Goal: Task Accomplishment & Management: Complete application form

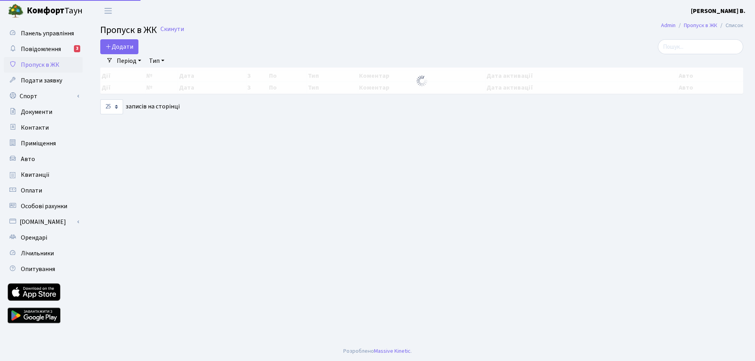
select select "25"
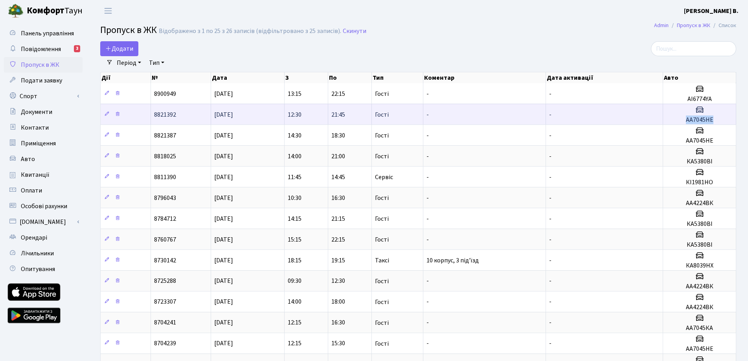
drag, startPoint x: 686, startPoint y: 119, endPoint x: 719, endPoint y: 121, distance: 33.5
click at [719, 121] on h5 "АА7045НЕ" at bounding box center [700, 119] width 66 height 7
copy h5 "АА7045НЕ"
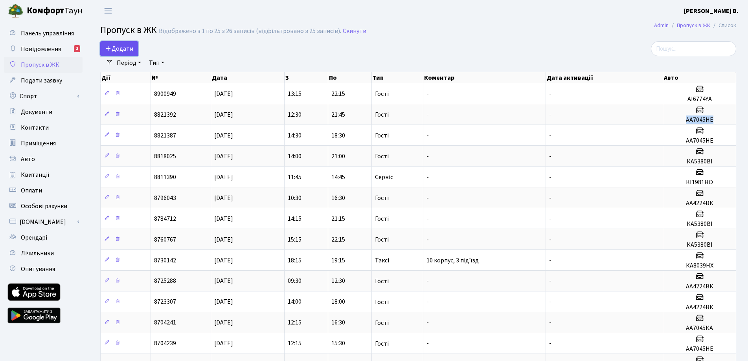
click at [124, 44] on link "Додати" at bounding box center [119, 48] width 38 height 15
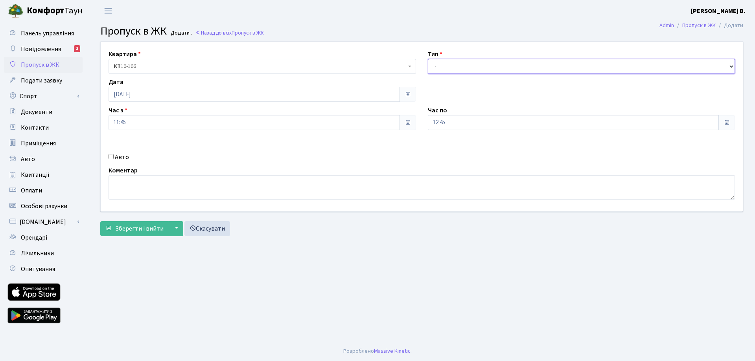
click at [450, 65] on select "- Доставка Таксі Гості Сервіс" at bounding box center [582, 66] width 308 height 15
select select "3"
click at [428, 59] on select "- Доставка Таксі Гості Сервіс" at bounding box center [582, 66] width 308 height 15
click at [227, 124] on input "11:45" at bounding box center [254, 122] width 291 height 15
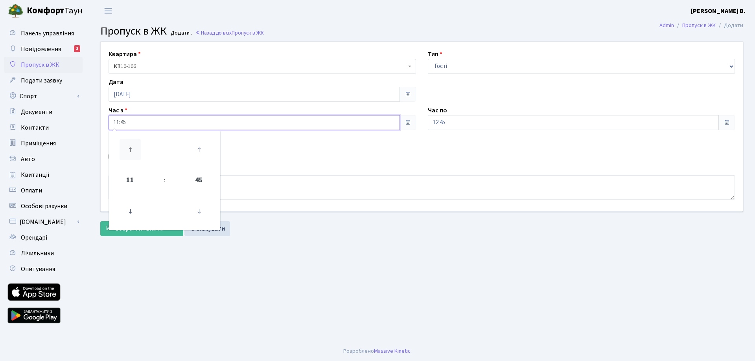
click at [126, 146] on icon at bounding box center [130, 149] width 21 height 21
type input "14:45"
click at [263, 143] on div "Квартира <b>КТ</b>&nbsp;&nbsp;&nbsp;&nbsp;10-106 <b>КТ</b>&nbsp;&nbsp;&nbsp;&nb…" at bounding box center [422, 127] width 654 height 170
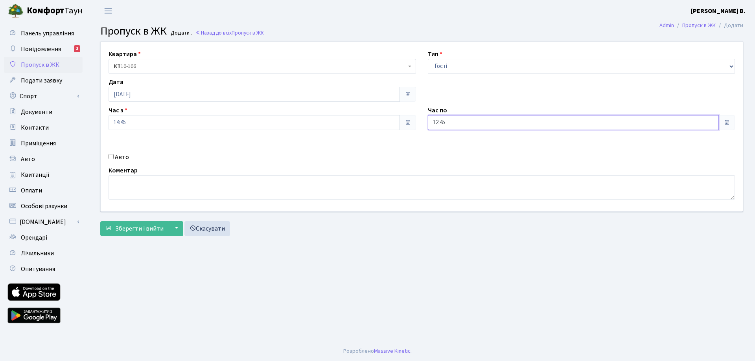
click at [479, 128] on input "12:45" at bounding box center [573, 122] width 291 height 15
click at [450, 151] on icon at bounding box center [449, 149] width 21 height 21
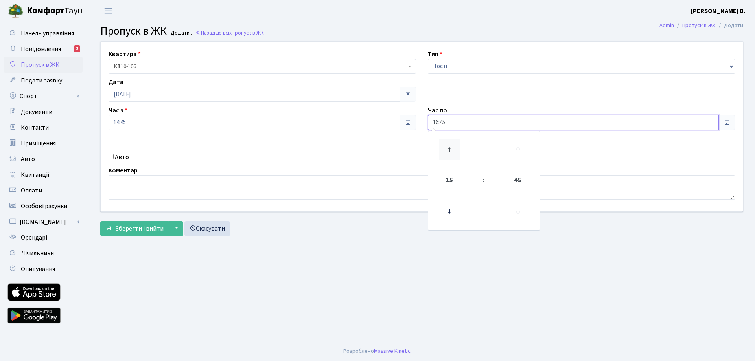
click at [450, 151] on icon at bounding box center [449, 149] width 21 height 21
type input "18:45"
click at [389, 149] on div "Квартира <b>КТ</b>&nbsp;&nbsp;&nbsp;&nbsp;10-106 <b>КТ</b>&nbsp;&nbsp;&nbsp;&nb…" at bounding box center [422, 127] width 654 height 170
click at [112, 156] on input "Авто" at bounding box center [111, 156] width 5 height 5
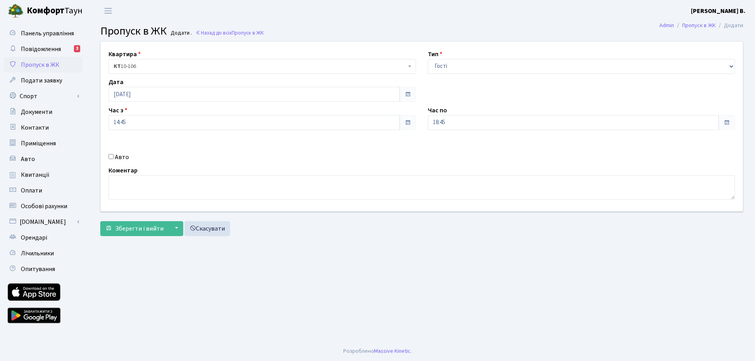
checkbox input "true"
paste input "АА7045НЕ"
type input "АА7045НЕ"
click at [144, 225] on span "Зберегти і вийти" at bounding box center [139, 229] width 48 height 9
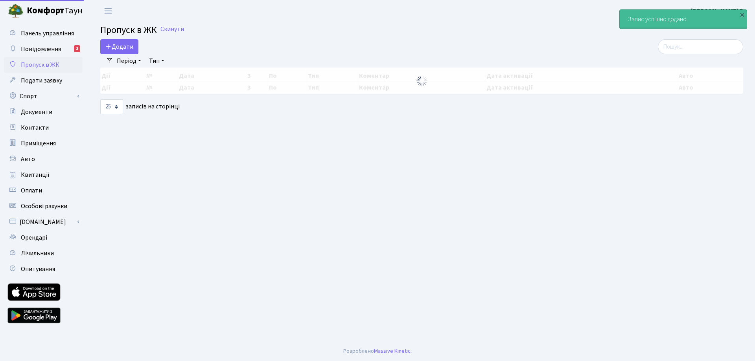
select select "25"
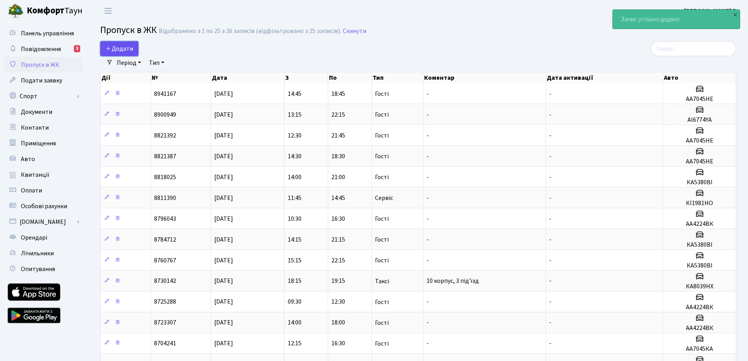
click at [122, 48] on span "Додати" at bounding box center [119, 48] width 28 height 9
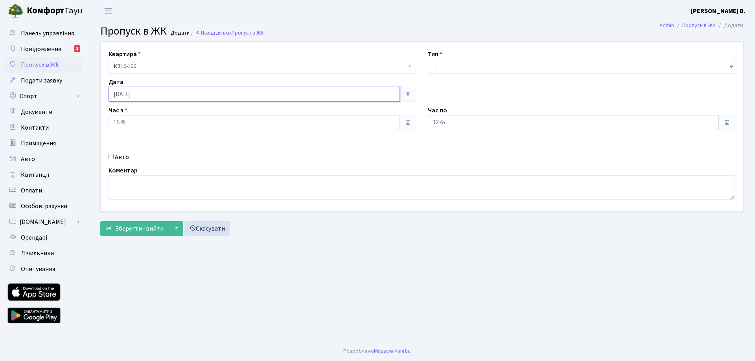
click at [158, 90] on input "02.09.2025" at bounding box center [254, 94] width 291 height 15
click at [140, 146] on td "3" at bounding box center [140, 146] width 12 height 12
type input "[DATE]"
click at [324, 124] on input "11:45" at bounding box center [254, 122] width 291 height 15
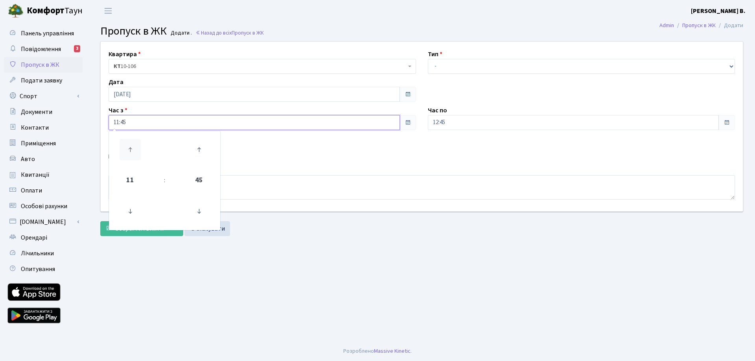
click at [133, 150] on icon at bounding box center [130, 149] width 21 height 21
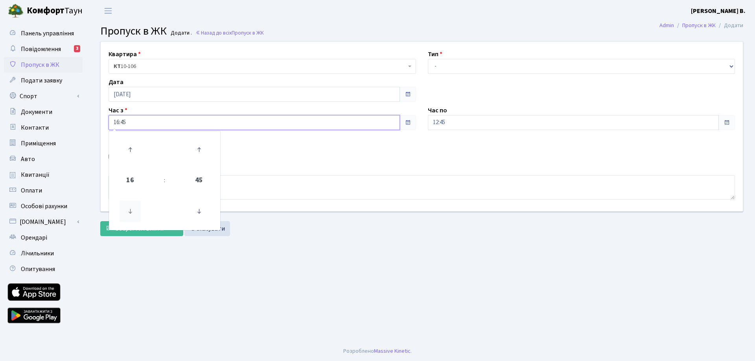
click at [132, 211] on icon at bounding box center [130, 211] width 21 height 21
type input "15:45"
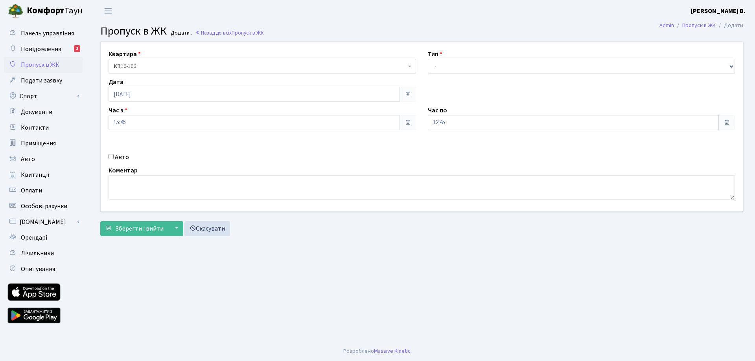
click at [297, 150] on div "Квартира <b>КТ</b>&nbsp;&nbsp;&nbsp;&nbsp;10-106 <b>КТ</b>&nbsp;&nbsp;&nbsp;&nb…" at bounding box center [422, 127] width 654 height 170
click at [491, 121] on input "12:45" at bounding box center [573, 122] width 291 height 15
click at [450, 148] on icon at bounding box center [449, 149] width 21 height 21
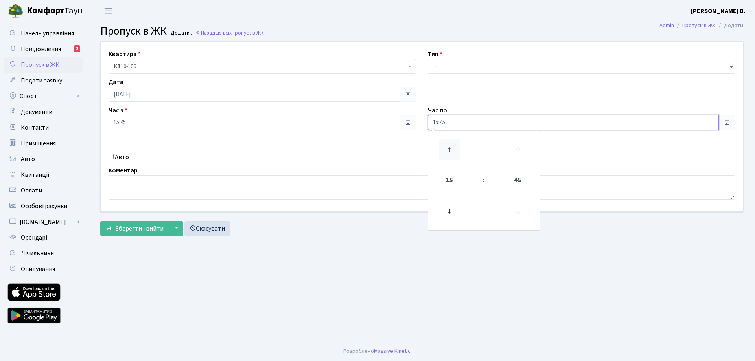
click at [450, 148] on icon at bounding box center [449, 149] width 21 height 21
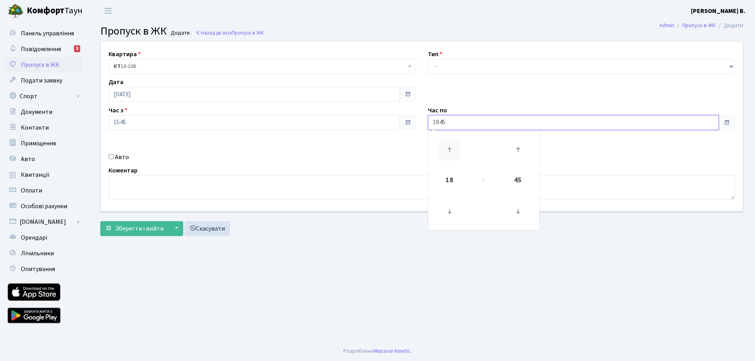
type input "20:45"
click at [385, 146] on div "Квартира <b>КТ</b>&nbsp;&nbsp;&nbsp;&nbsp;10-106 <b>КТ</b>&nbsp;&nbsp;&nbsp;&nb…" at bounding box center [422, 127] width 654 height 170
click at [112, 157] on input "Авто" at bounding box center [111, 156] width 5 height 5
checkbox input "true"
paste input "АА7045НЕ"
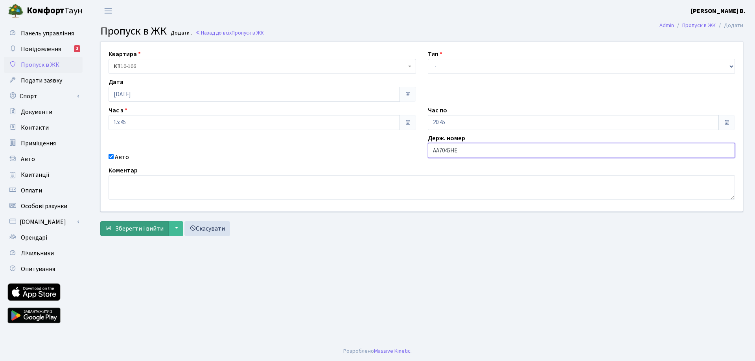
type input "АА7045НЕ"
click at [132, 230] on span "Зберегти і вийти" at bounding box center [139, 229] width 48 height 9
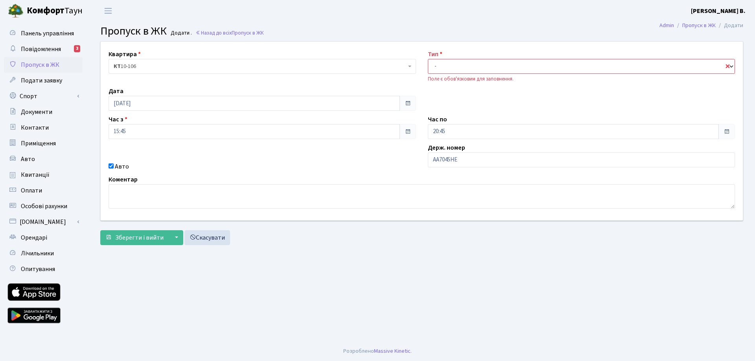
click at [434, 69] on select "- Доставка Таксі Гості Сервіс" at bounding box center [582, 66] width 308 height 15
select select "3"
click at [428, 59] on select "- Доставка Таксі Гості Сервіс" at bounding box center [582, 66] width 308 height 15
click at [144, 238] on span "Зберегти і вийти" at bounding box center [139, 238] width 48 height 9
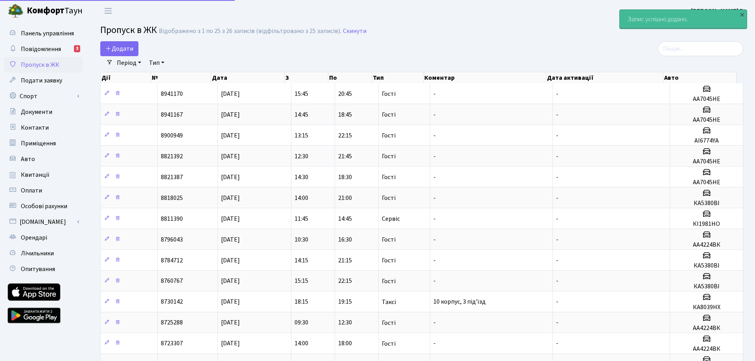
select select "25"
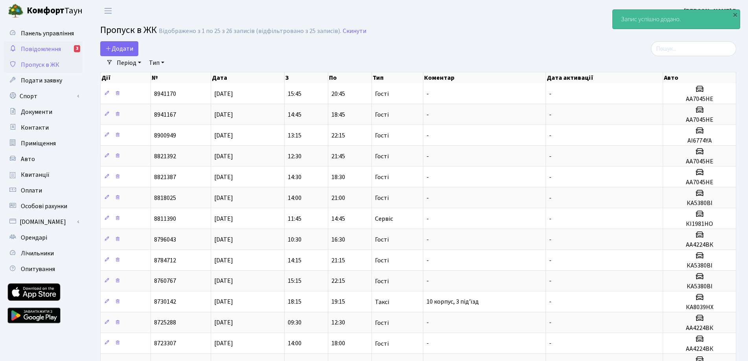
click at [55, 49] on span "Повідомлення" at bounding box center [41, 49] width 40 height 9
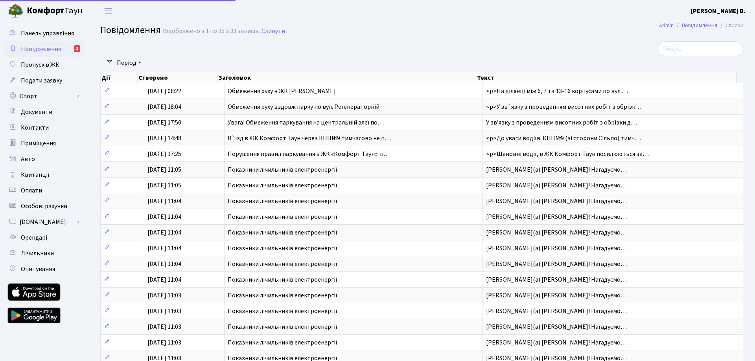
select select "25"
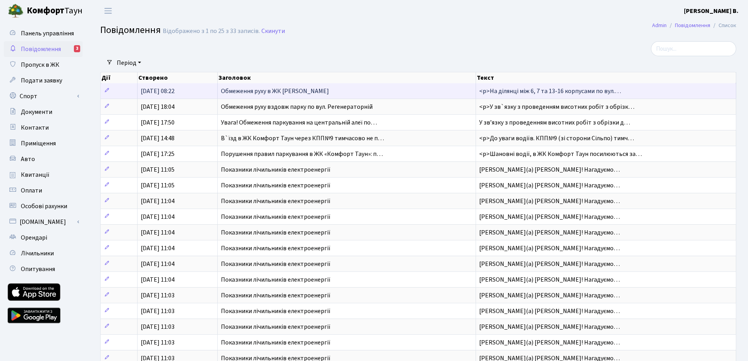
click at [360, 93] on td "Обмеження руху в ЖК [PERSON_NAME]" at bounding box center [347, 90] width 258 height 15
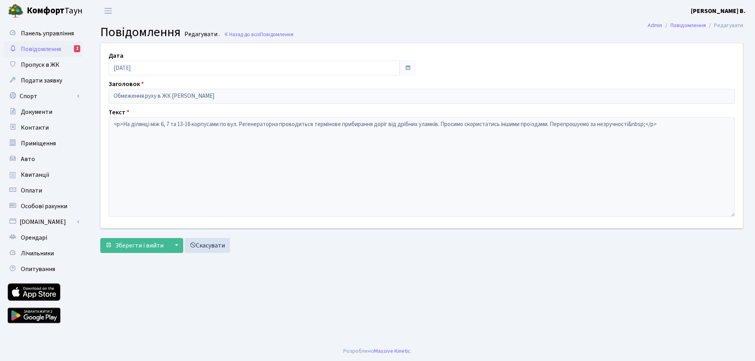
click at [38, 50] on span "Повідомлення" at bounding box center [41, 49] width 40 height 9
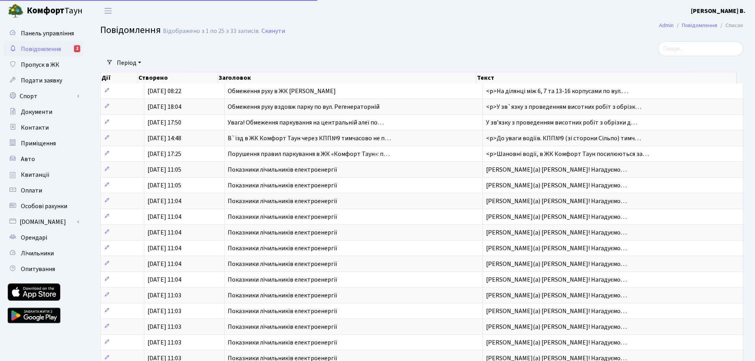
select select "25"
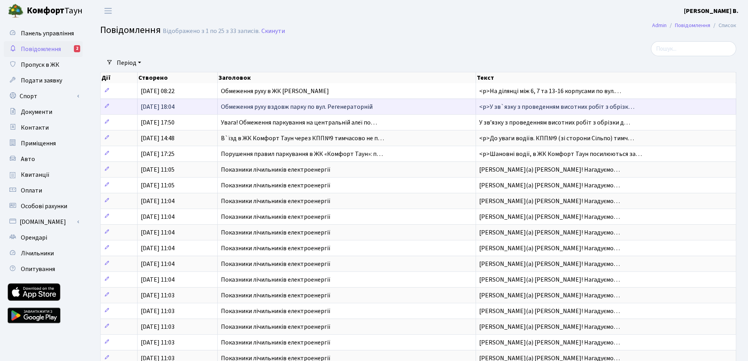
click at [430, 111] on td "Обмеження руху вздовж парку по вул. Регенераторній" at bounding box center [347, 107] width 258 height 16
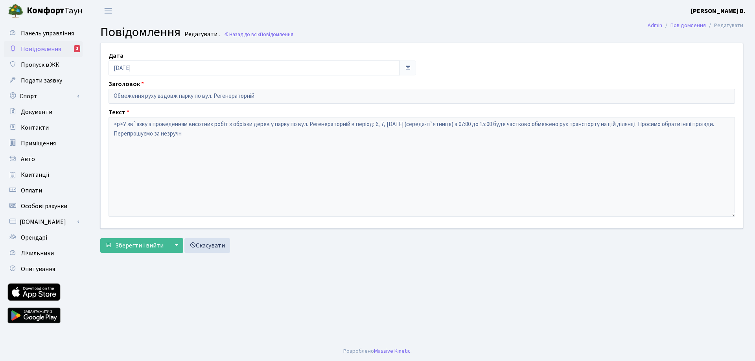
click at [39, 50] on span "Повідомлення" at bounding box center [41, 49] width 40 height 9
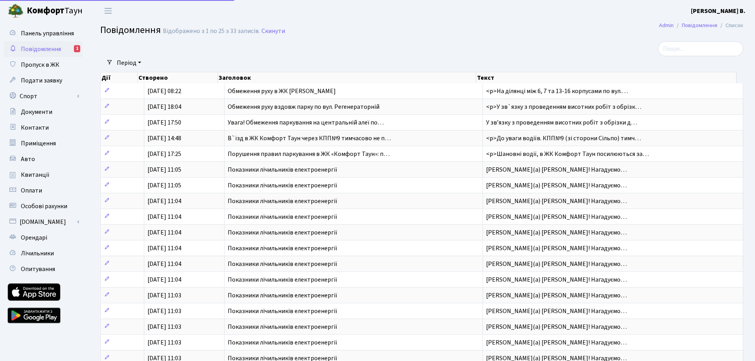
select select "25"
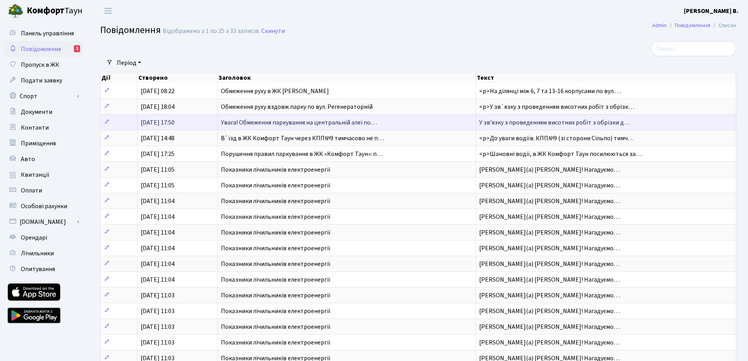
click at [150, 124] on span "05.08.2025, 17:50" at bounding box center [158, 122] width 34 height 9
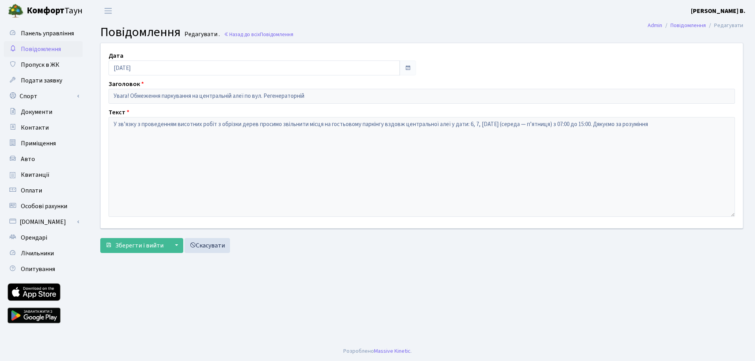
click at [33, 53] on span "Повідомлення" at bounding box center [41, 49] width 40 height 9
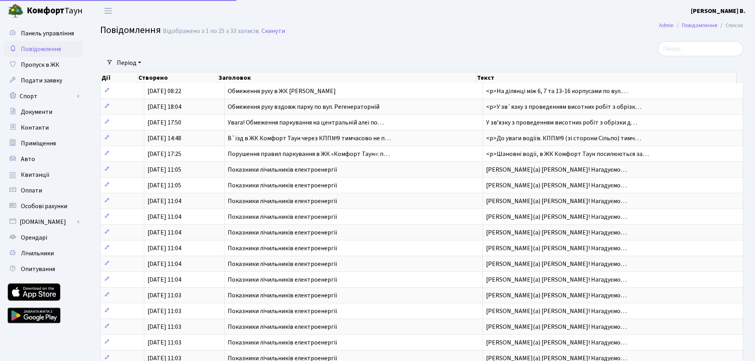
select select "25"
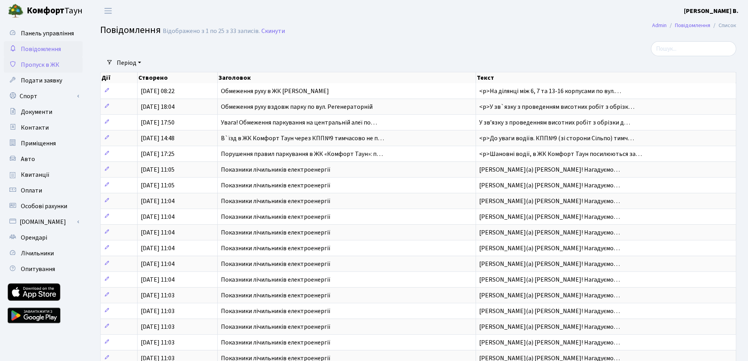
click at [44, 68] on span "Пропуск в ЖК" at bounding box center [40, 65] width 39 height 9
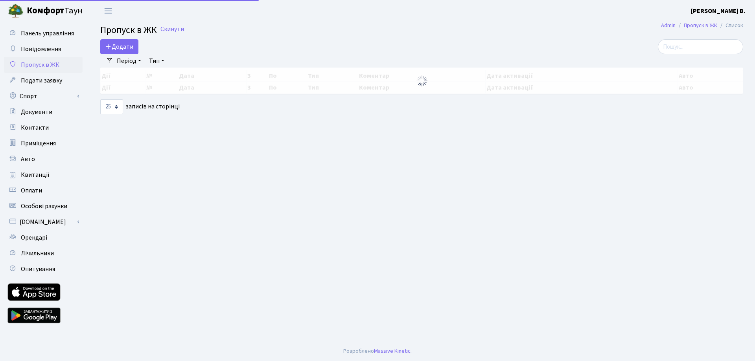
select select "25"
